Goal: Transaction & Acquisition: Purchase product/service

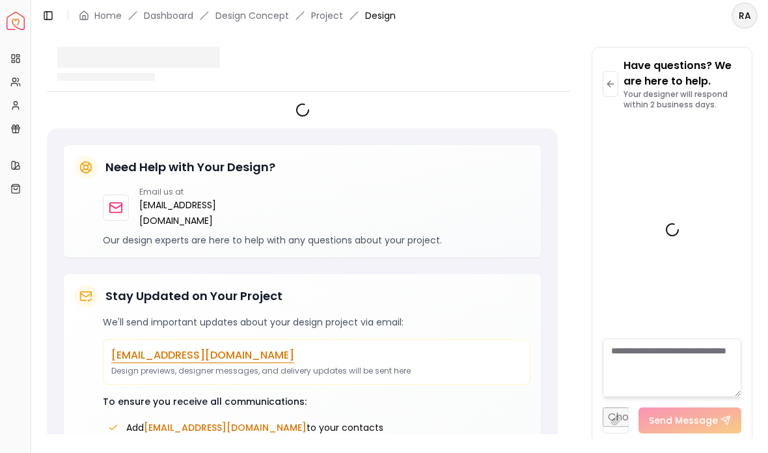
click at [171, 14] on link "Dashboard" at bounding box center [168, 15] width 49 height 13
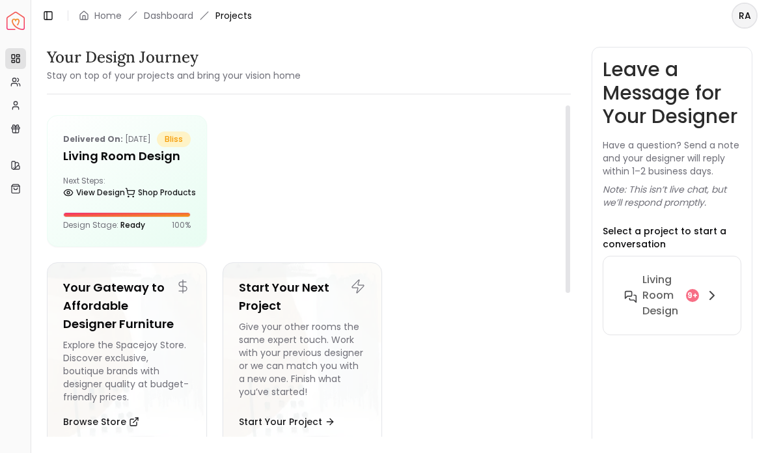
click at [172, 200] on link "Shop Products" at bounding box center [160, 193] width 71 height 18
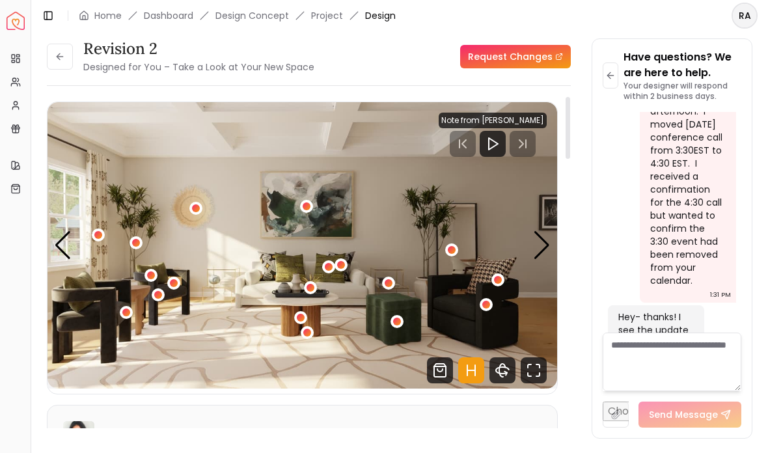
click at [547, 231] on div "Next slide" at bounding box center [542, 245] width 18 height 29
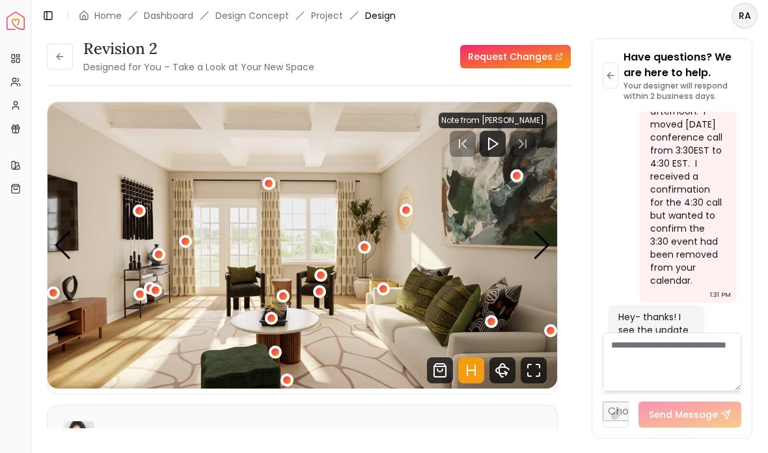
click at [542, 231] on div "Next slide" at bounding box center [542, 245] width 18 height 29
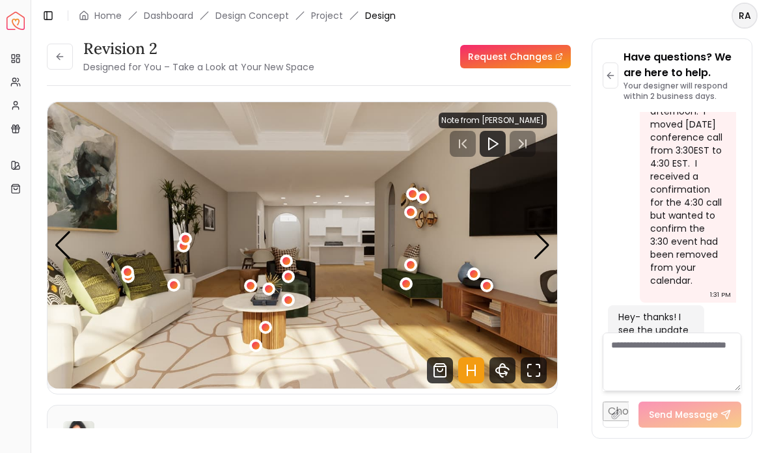
click at [547, 231] on div "Next slide" at bounding box center [542, 245] width 18 height 29
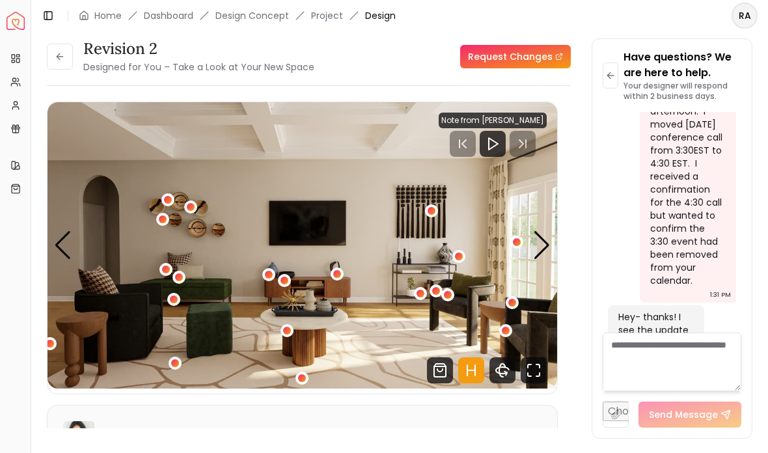
click at [547, 231] on div "Next slide" at bounding box center [542, 245] width 18 height 29
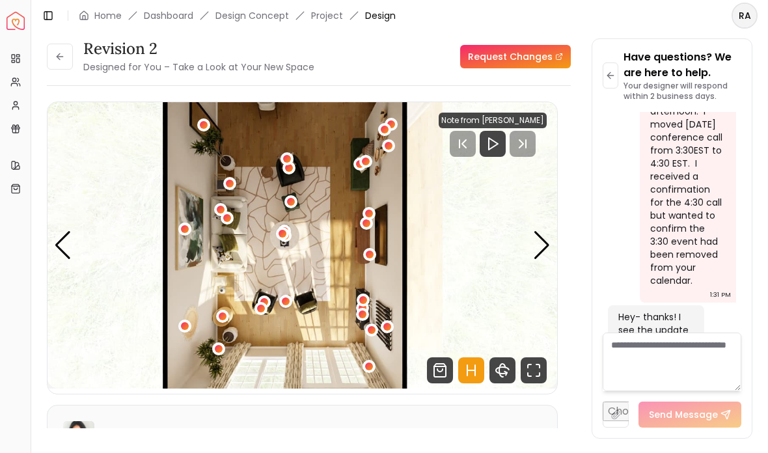
click at [546, 231] on div "Next slide" at bounding box center [542, 245] width 18 height 29
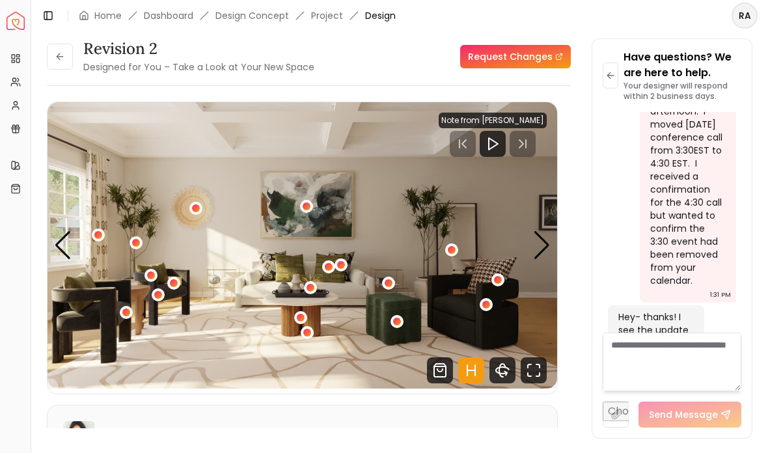
click at [391, 279] on div "1 / 5" at bounding box center [389, 283] width 8 height 8
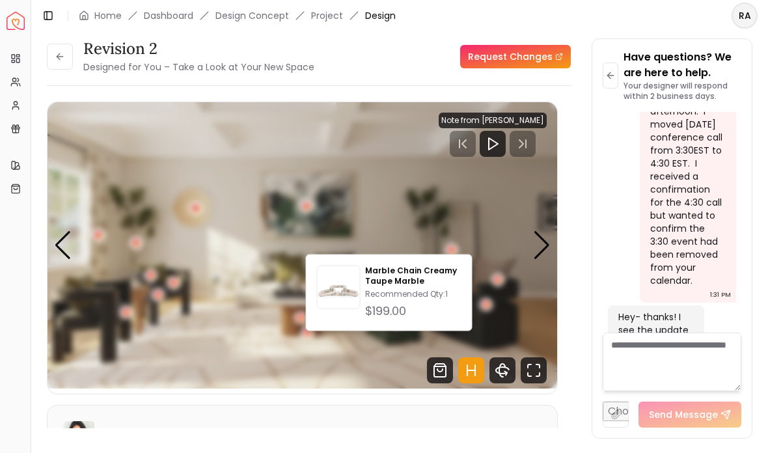
click at [542, 231] on div "Next slide" at bounding box center [542, 245] width 18 height 29
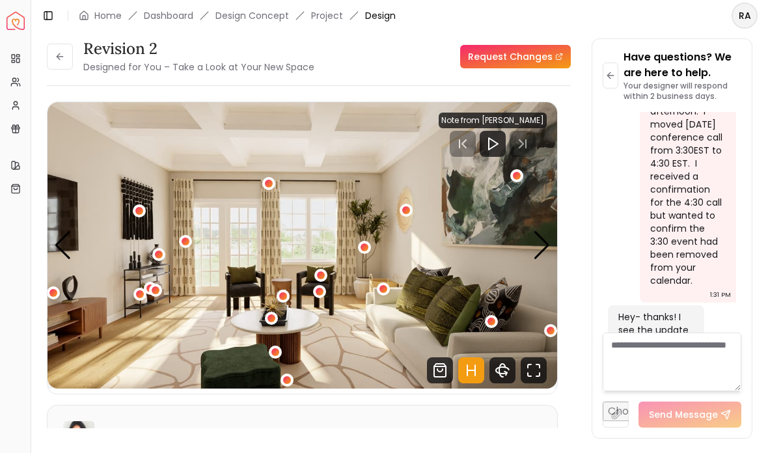
click at [293, 374] on div "2 / 5" at bounding box center [287, 380] width 13 height 13
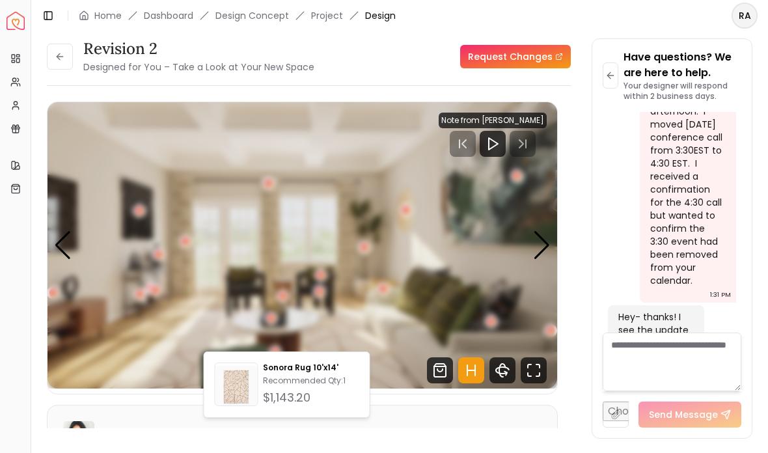
click at [541, 231] on div "Next slide" at bounding box center [542, 245] width 18 height 29
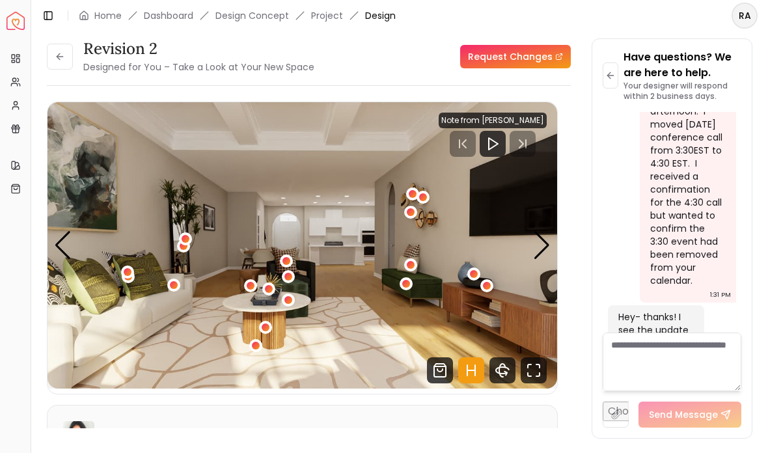
click at [546, 231] on div "Next slide" at bounding box center [542, 245] width 18 height 29
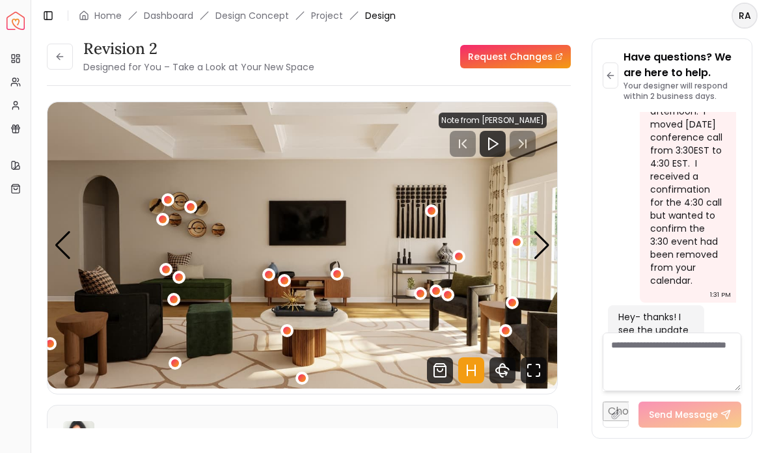
click at [305, 374] on div "4 / 5" at bounding box center [302, 378] width 8 height 8
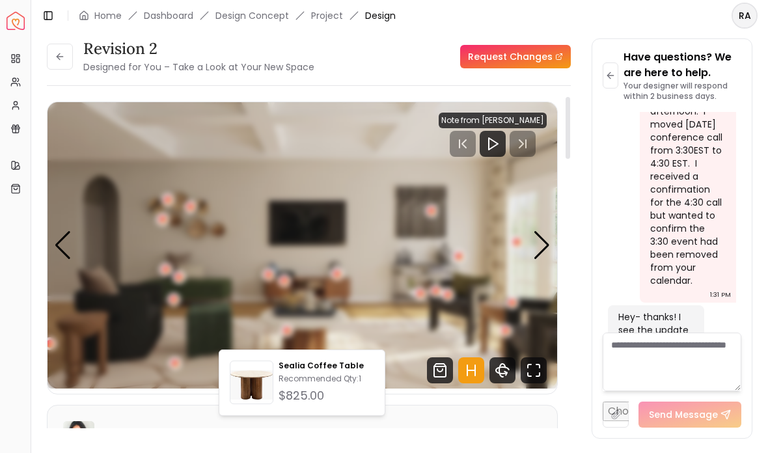
click at [378, 297] on img "4 / 5" at bounding box center [303, 245] width 510 height 287
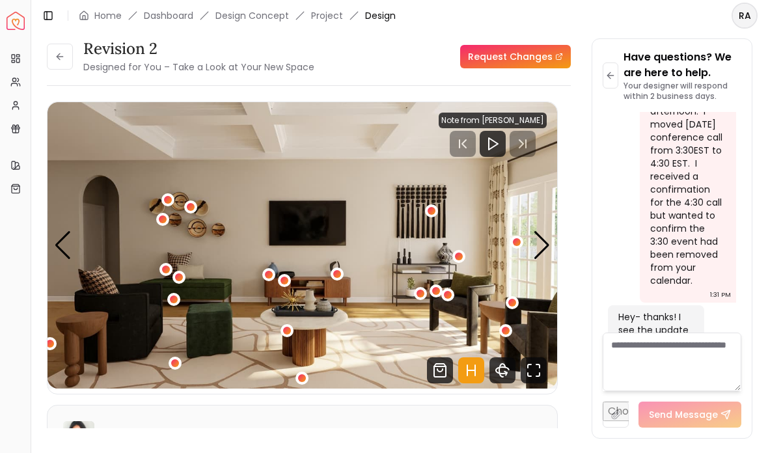
click at [290, 327] on div "4 / 5" at bounding box center [287, 331] width 8 height 8
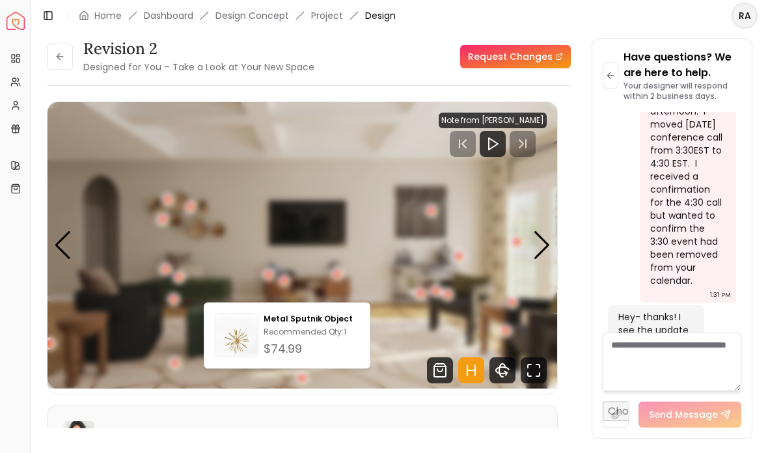
click at [384, 279] on img "4 / 5" at bounding box center [303, 245] width 510 height 287
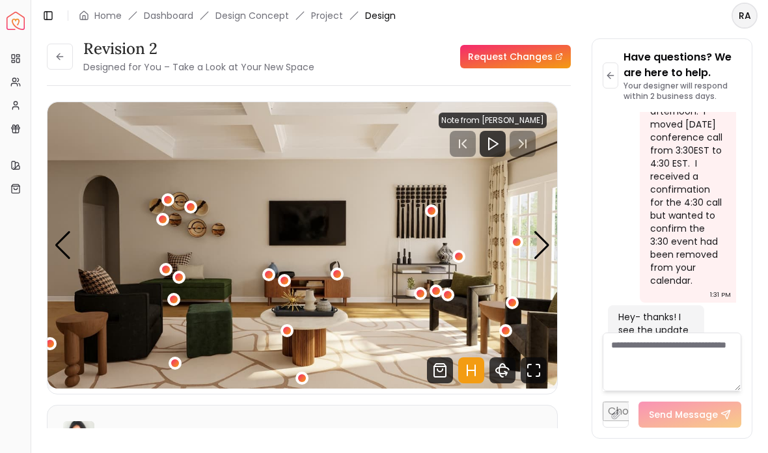
click at [182, 330] on img "4 / 5" at bounding box center [303, 245] width 510 height 287
click at [176, 357] on div "4 / 5" at bounding box center [175, 363] width 13 height 13
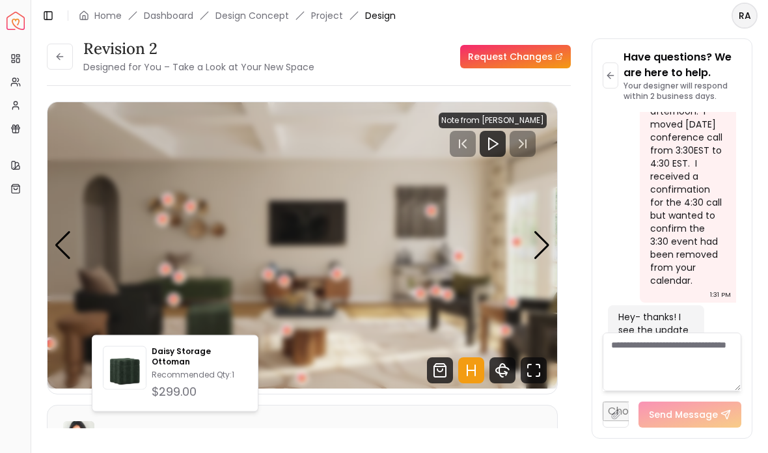
click at [372, 326] on img "4 / 5" at bounding box center [303, 245] width 510 height 287
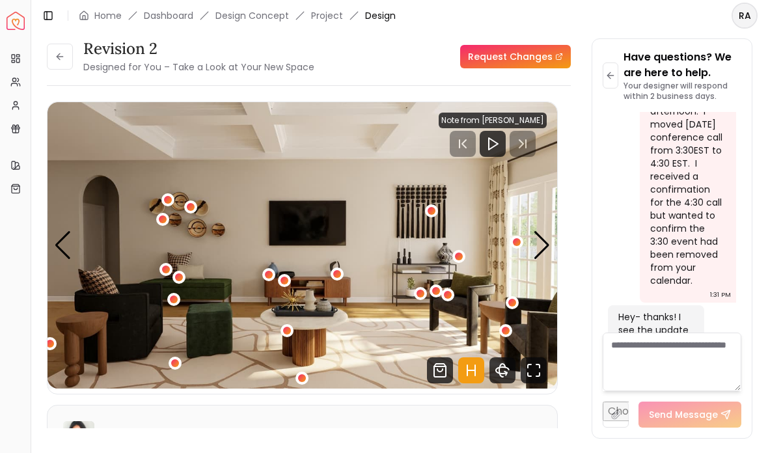
click at [523, 236] on div "4 / 5" at bounding box center [517, 242] width 13 height 13
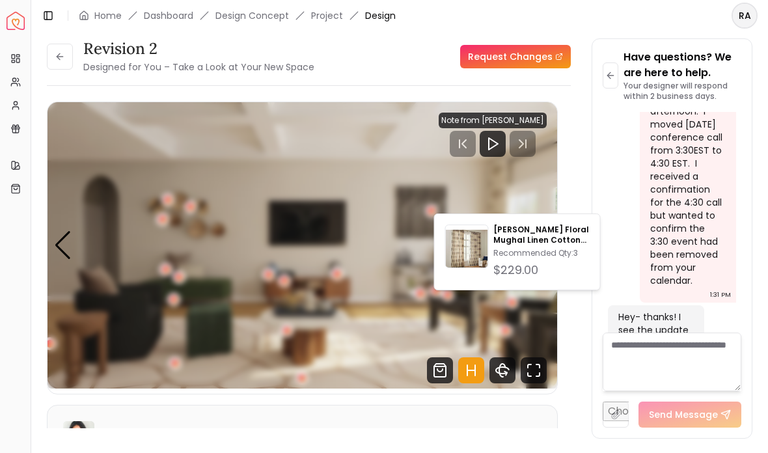
click at [548, 231] on div "Next slide" at bounding box center [542, 245] width 18 height 29
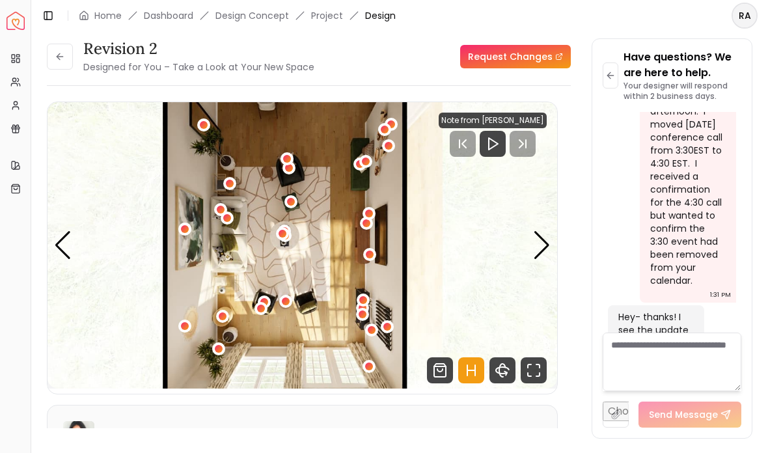
click at [544, 231] on div "Next slide" at bounding box center [542, 245] width 18 height 29
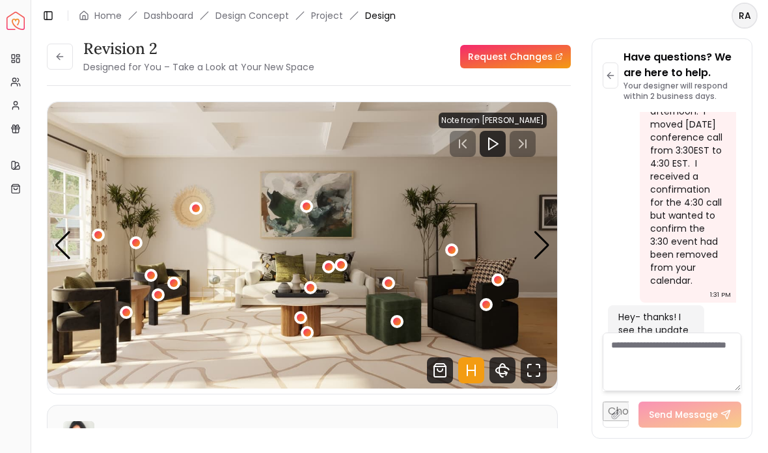
click at [313, 326] on div "1 / 5" at bounding box center [307, 332] width 13 height 13
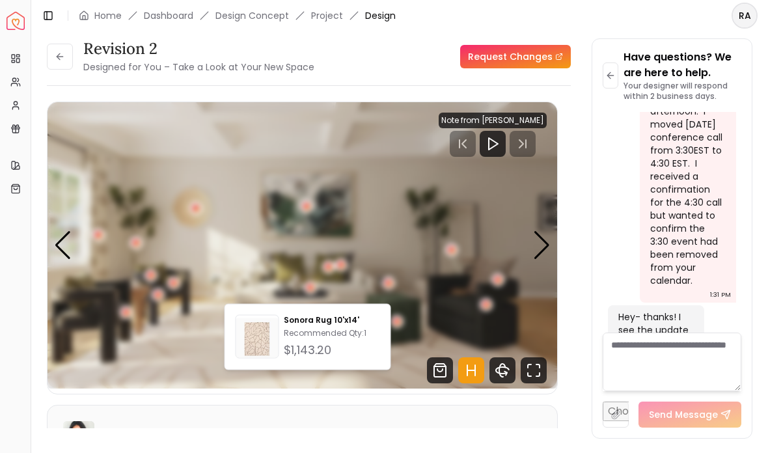
click at [305, 334] on p "Recommended Qty: 1" at bounding box center [332, 333] width 96 height 10
